Goal: Check status: Check status

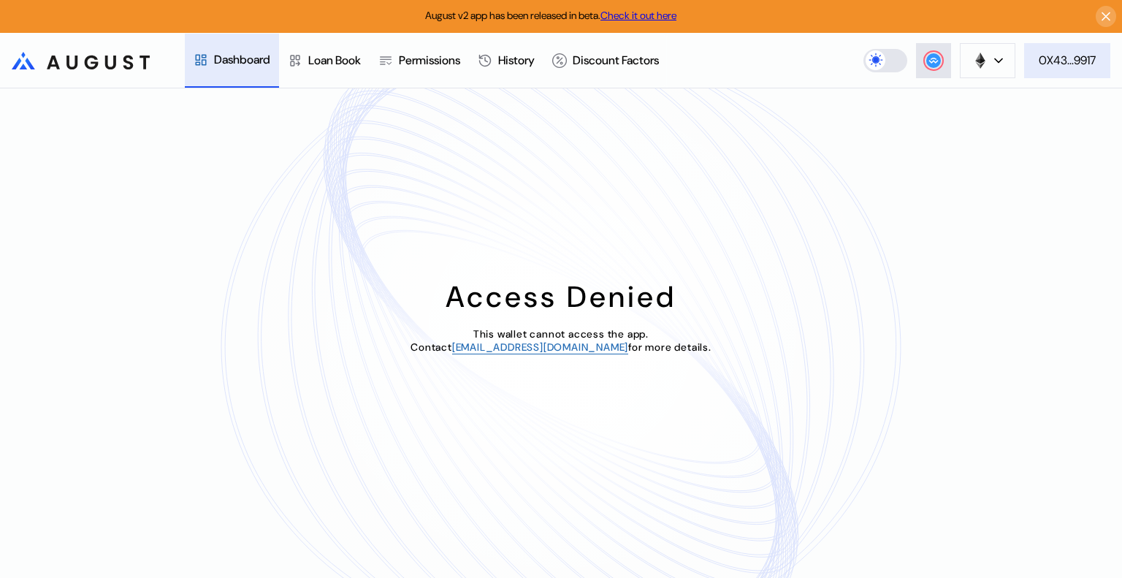
click at [1048, 71] on button "0X43...9917" at bounding box center [1067, 60] width 86 height 35
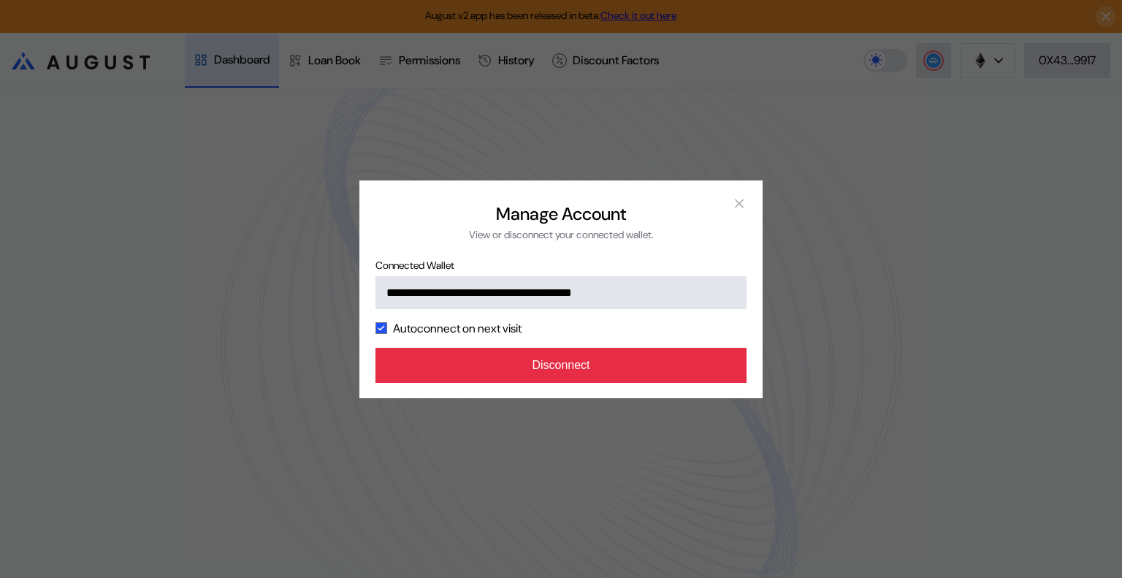
click at [624, 356] on button "Disconnect" at bounding box center [561, 365] width 371 height 35
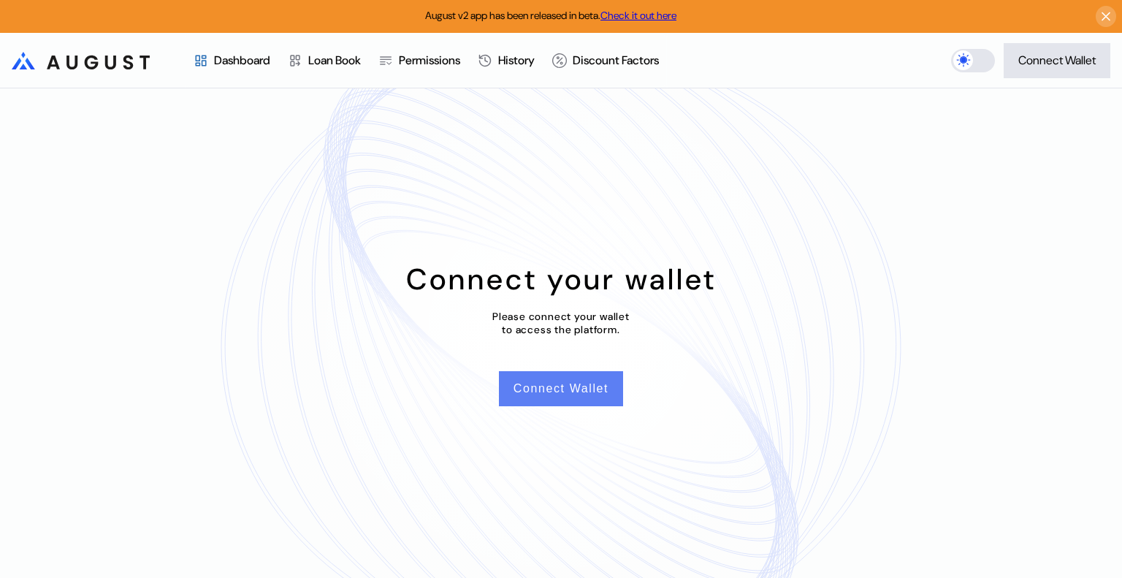
click at [571, 395] on button "Connect Wallet" at bounding box center [561, 388] width 124 height 35
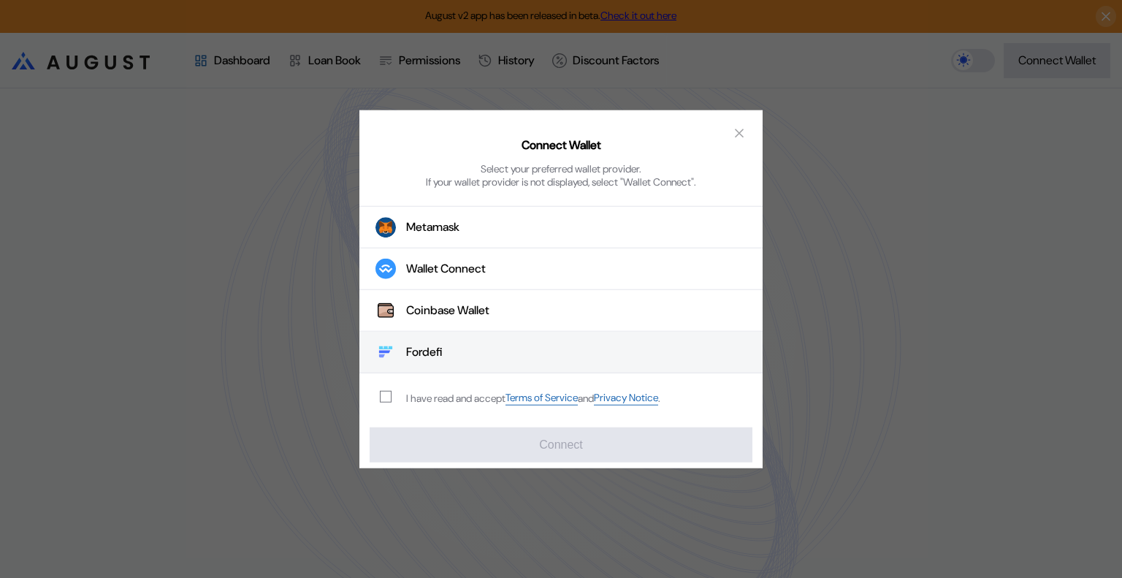
drag, startPoint x: 453, startPoint y: 347, endPoint x: 448, endPoint y: 362, distance: 15.5
click at [453, 347] on button "Fordefi" at bounding box center [560, 353] width 403 height 42
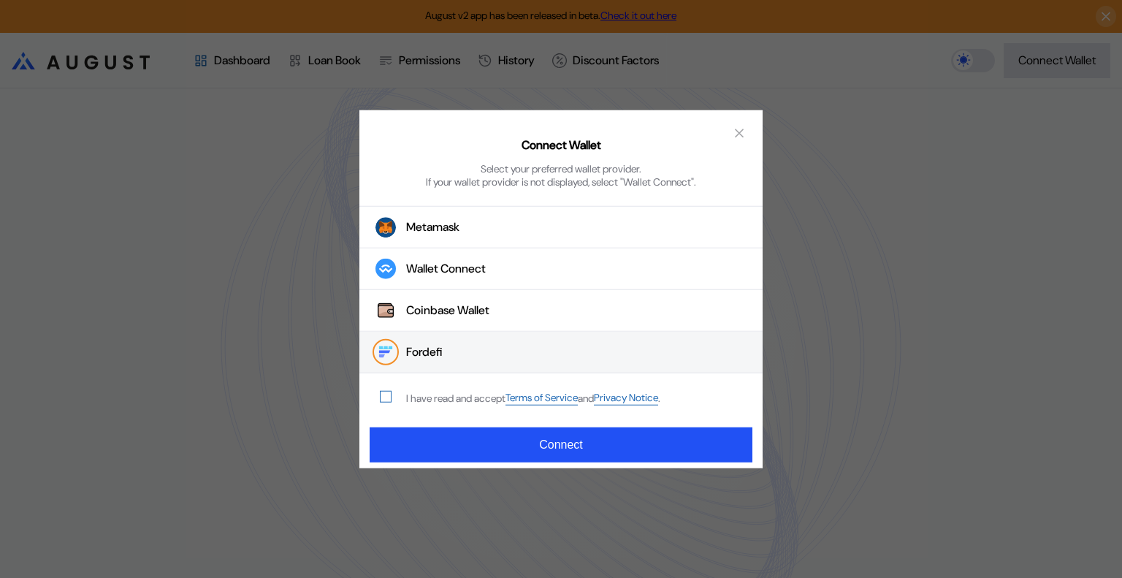
click at [389, 400] on span "modal" at bounding box center [386, 397] width 10 height 10
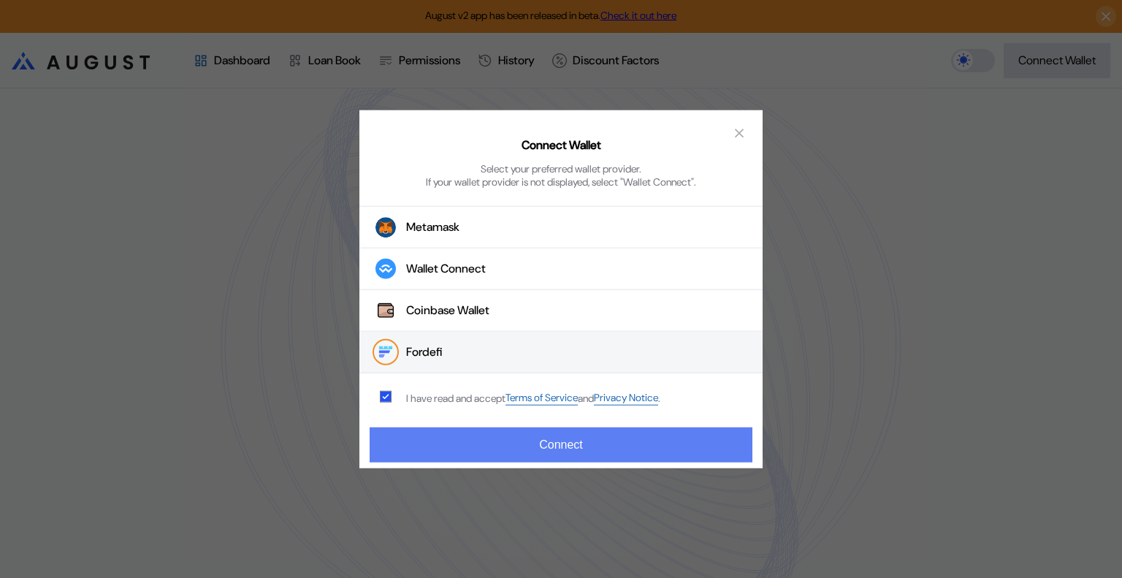
click at [571, 453] on button "Connect" at bounding box center [561, 444] width 383 height 35
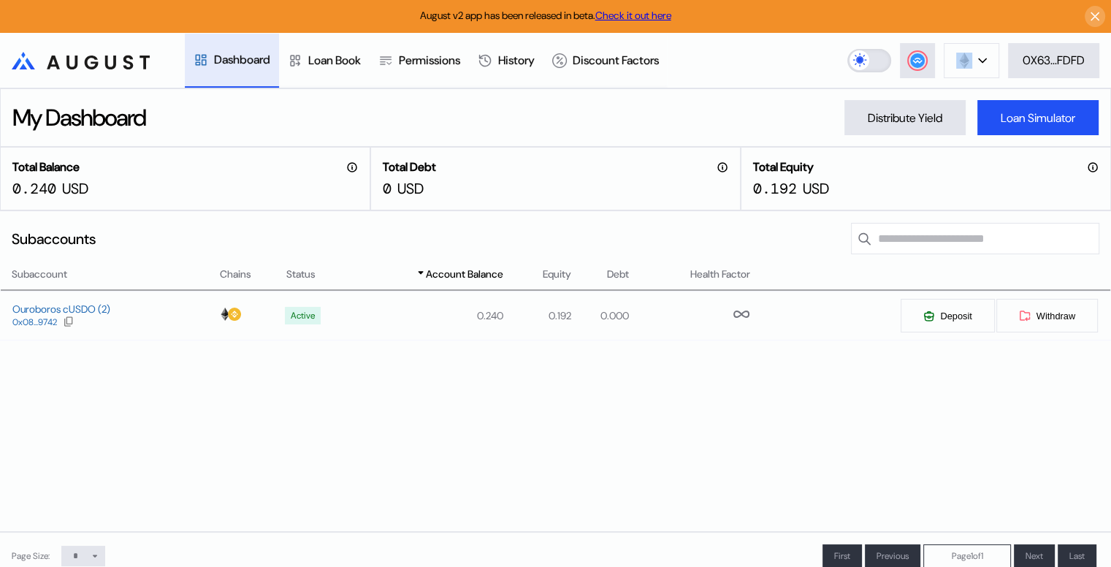
click at [863, 62] on label at bounding box center [869, 60] width 44 height 23
click at [879, 59] on label at bounding box center [869, 60] width 44 height 23
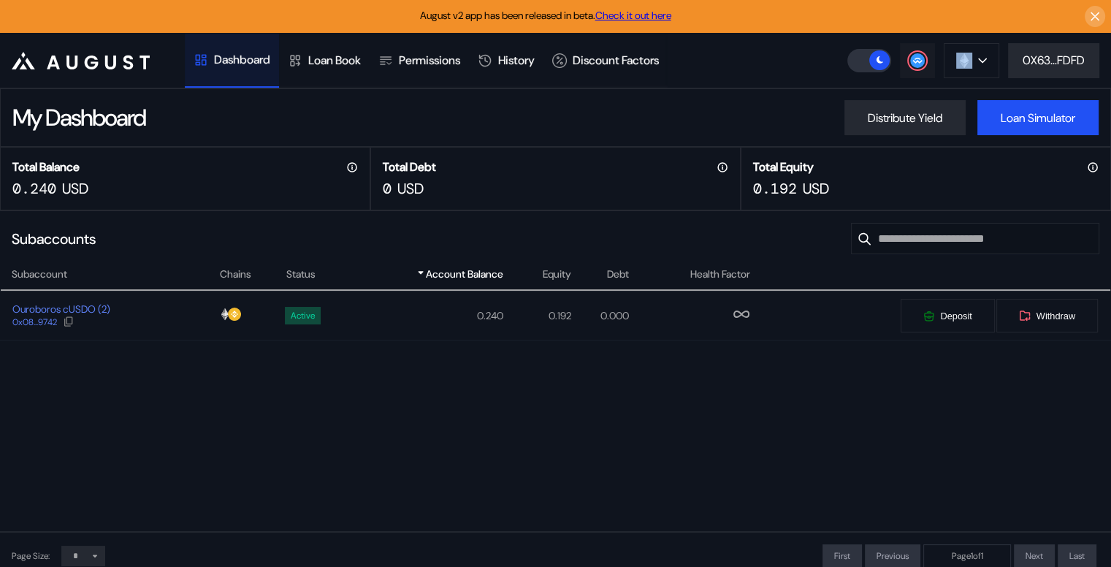
click at [921, 66] on circle at bounding box center [917, 60] width 15 height 15
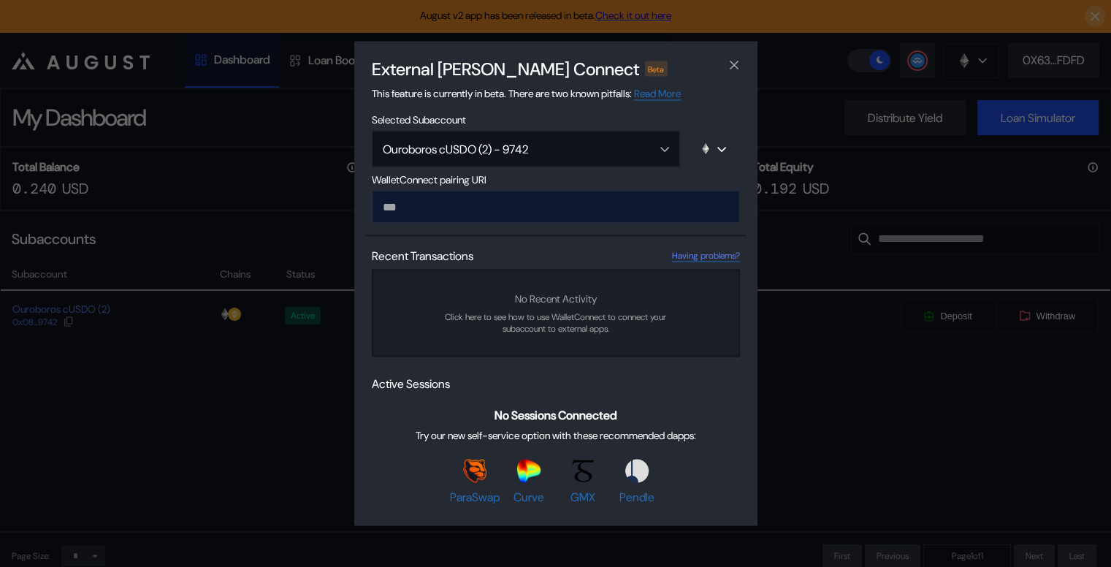
click at [547, 204] on input "modal" at bounding box center [556, 207] width 368 height 33
type input "**********"
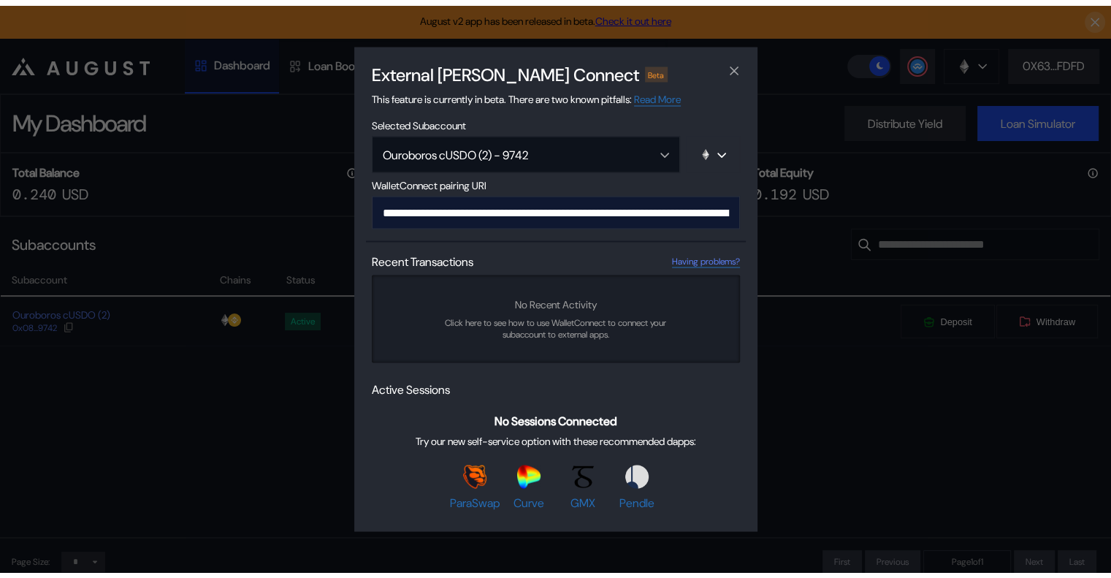
scroll to position [0, 873]
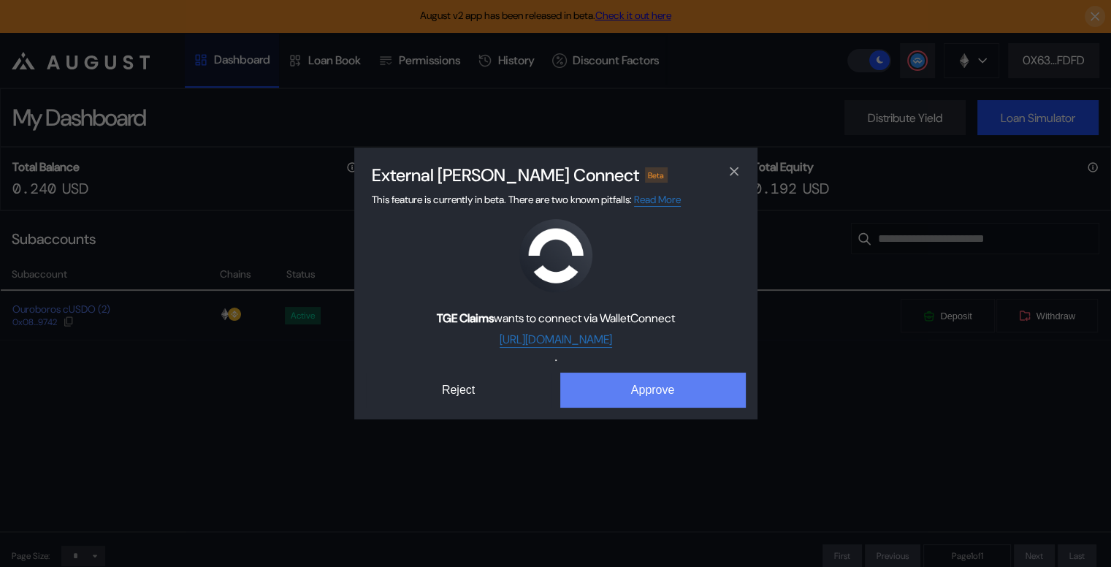
click at [671, 379] on button "Approve" at bounding box center [653, 390] width 186 height 35
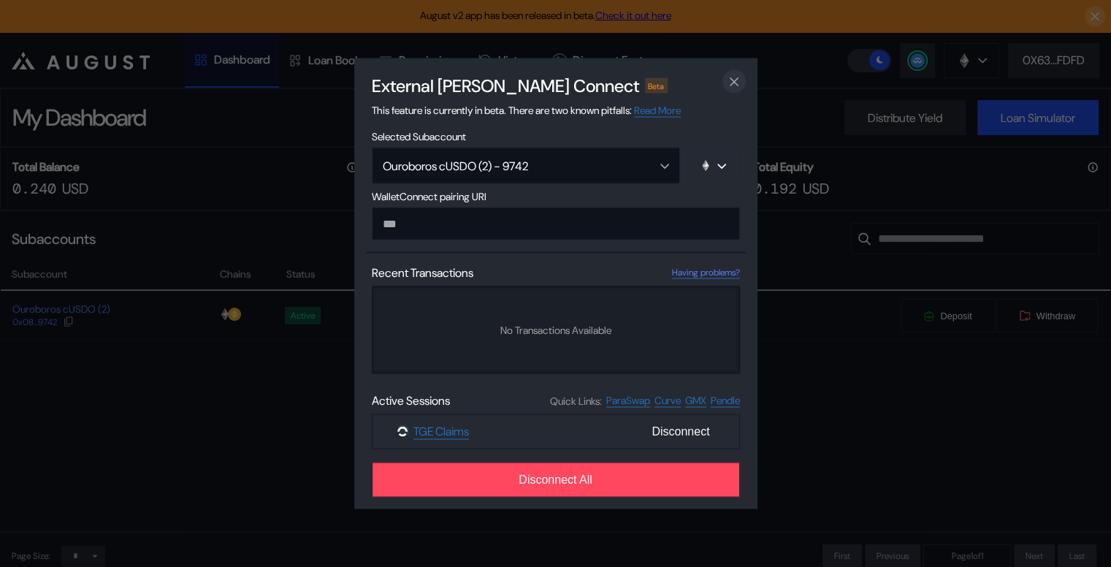
click at [728, 85] on icon "close modal" at bounding box center [734, 81] width 15 height 15
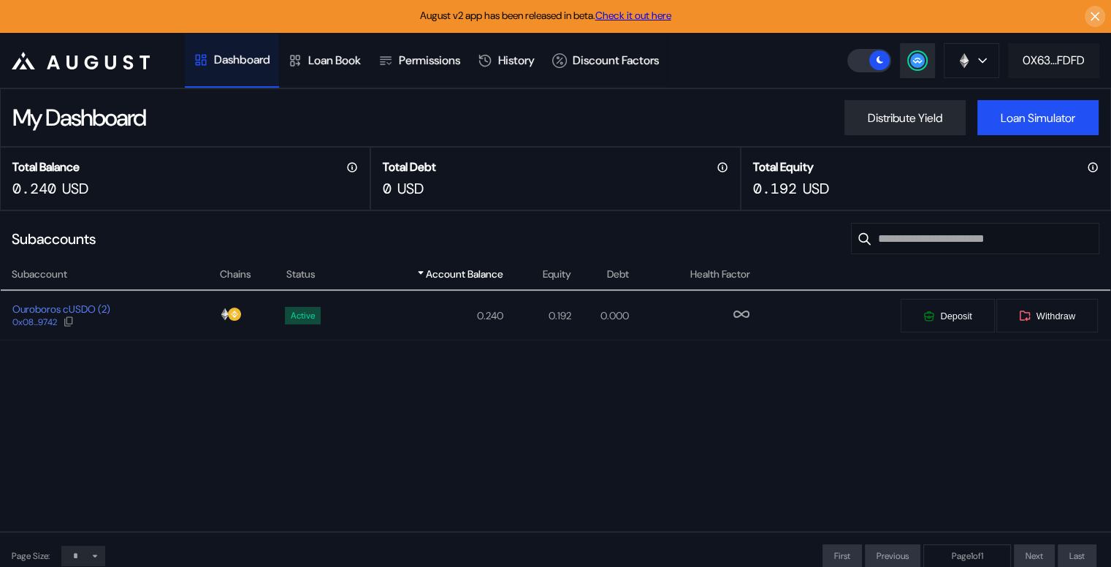
click at [1043, 59] on div "0X63...FDFD" at bounding box center [1054, 60] width 62 height 15
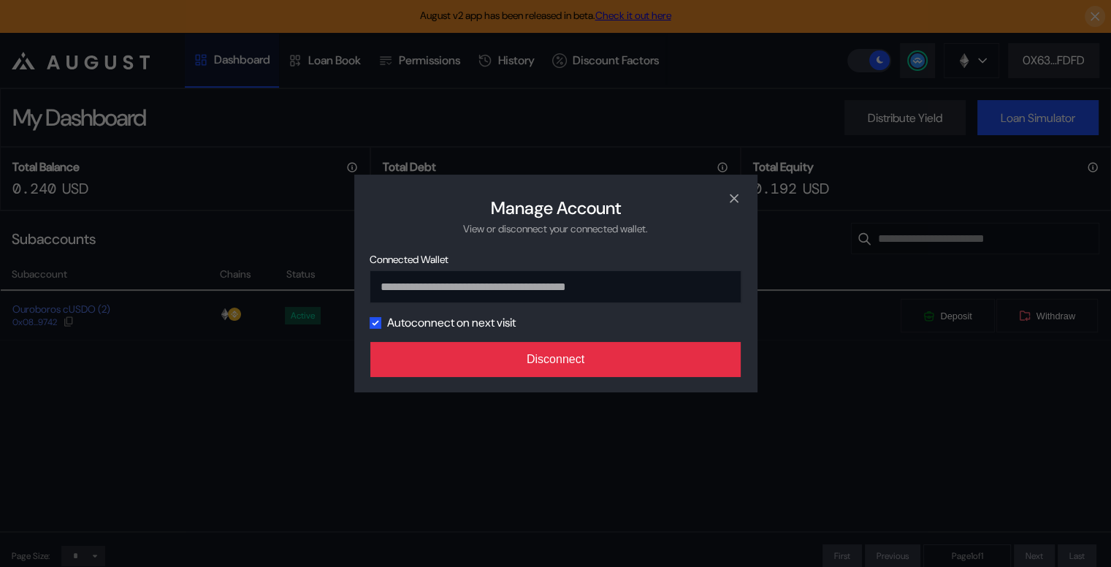
click at [595, 367] on button "Disconnect" at bounding box center [555, 359] width 371 height 35
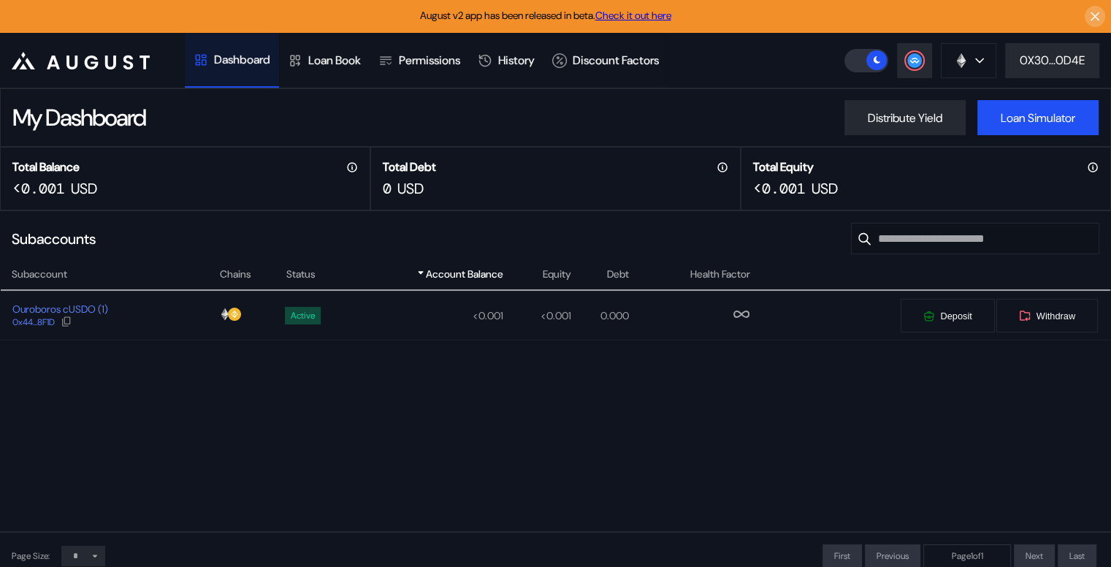
drag, startPoint x: 441, startPoint y: 236, endPoint x: 438, endPoint y: 243, distance: 7.9
click at [441, 236] on div "Subaccounts Show Closed Accounts" at bounding box center [555, 238] width 1111 height 56
click at [108, 316] on div "Ouroboros cUSDO (1)" at bounding box center [60, 308] width 96 height 13
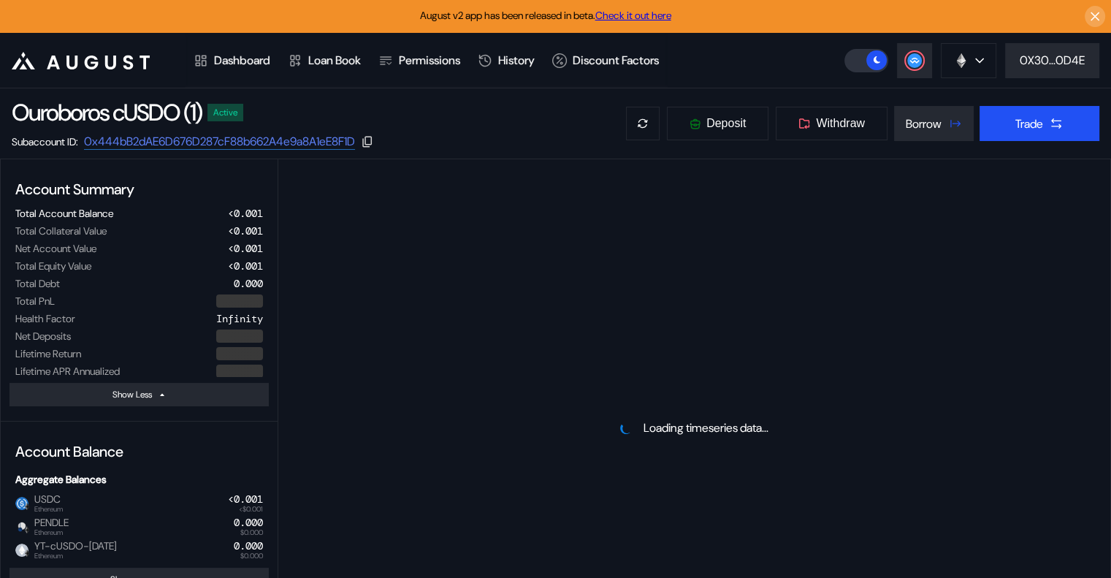
select select "*"
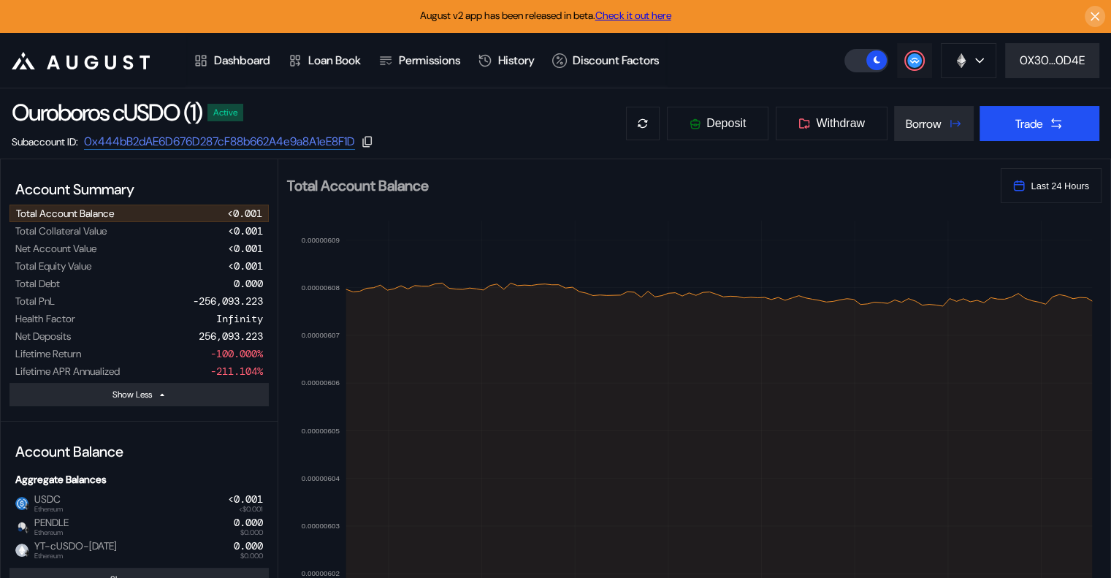
click at [909, 57] on circle at bounding box center [914, 60] width 15 height 15
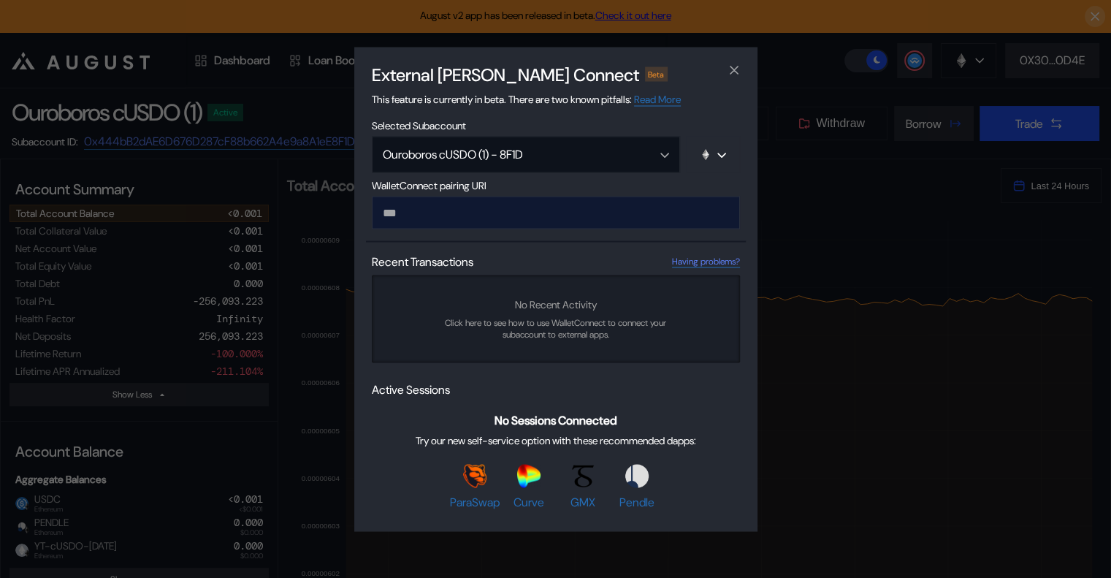
click at [542, 215] on input "modal" at bounding box center [556, 212] width 368 height 33
type input "**********"
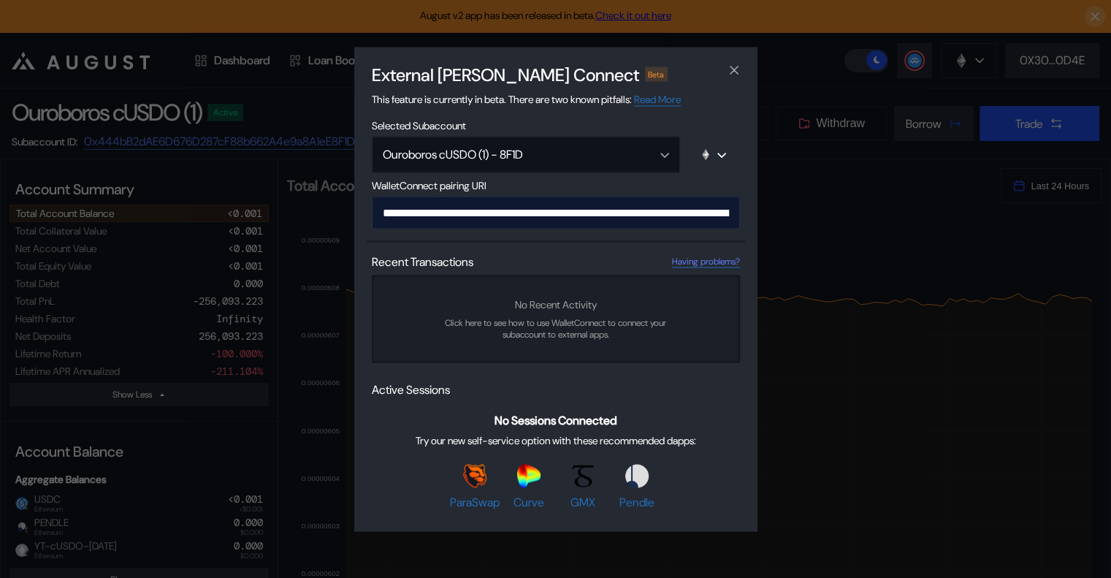
scroll to position [0, 887]
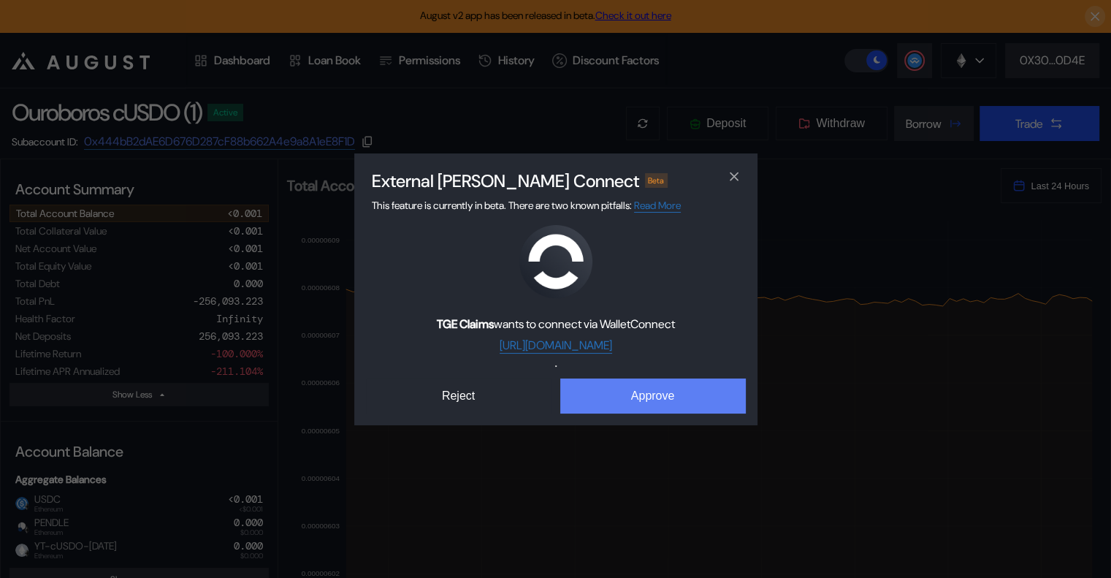
click at [655, 405] on button "Approve" at bounding box center [653, 395] width 186 height 35
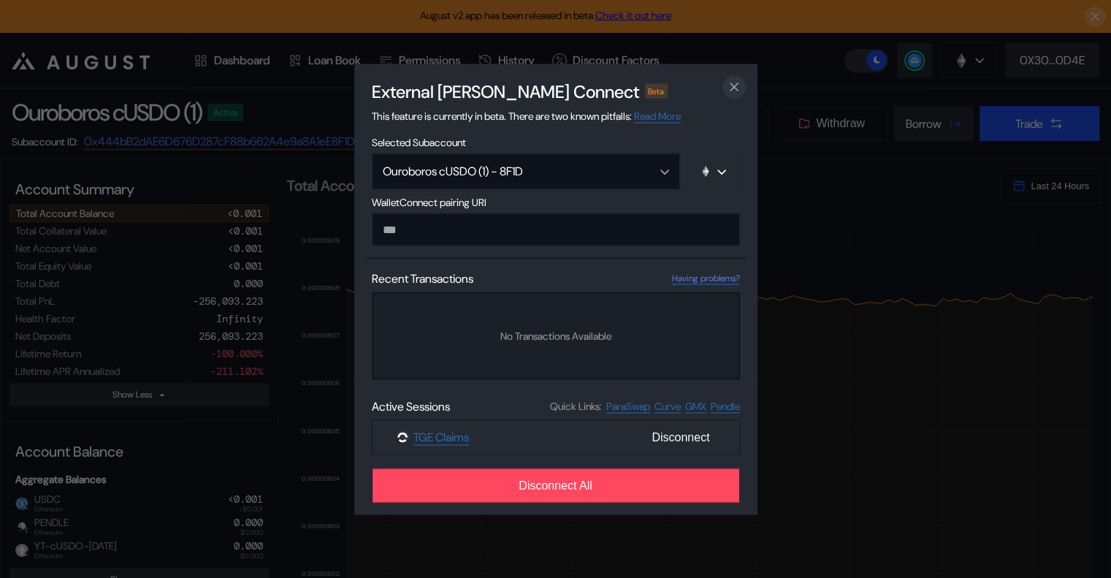
click at [741, 83] on button "close modal" at bounding box center [734, 86] width 23 height 23
